Goal: Browse casually: Explore the website without a specific task or goal

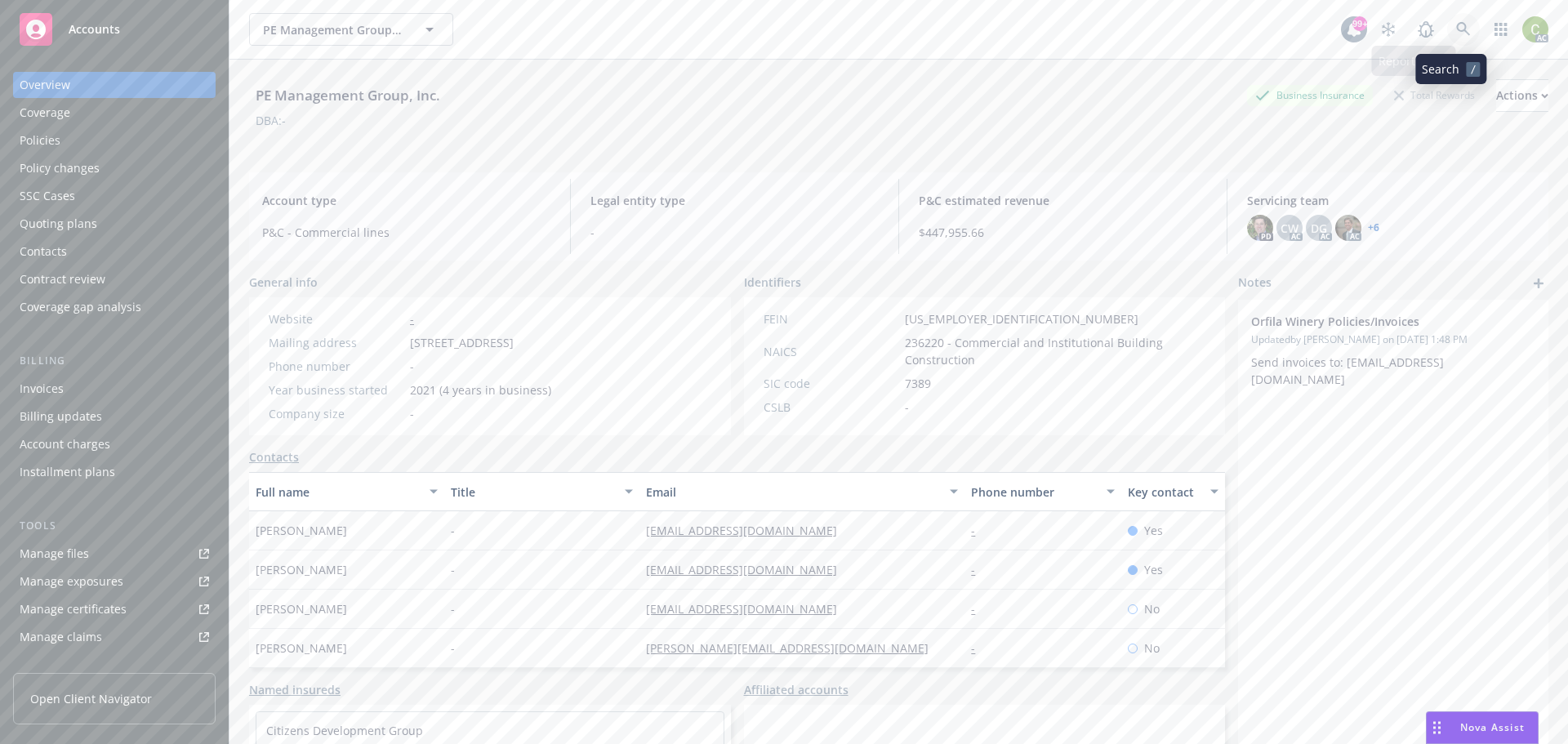
click at [1457, 31] on icon at bounding box center [1464, 30] width 15 height 15
